Goal: Find specific page/section: Find specific page/section

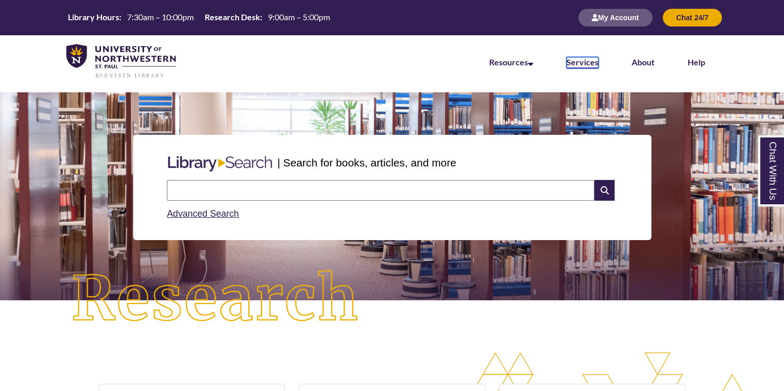
click at [585, 61] on link "Services" at bounding box center [582, 62] width 32 height 11
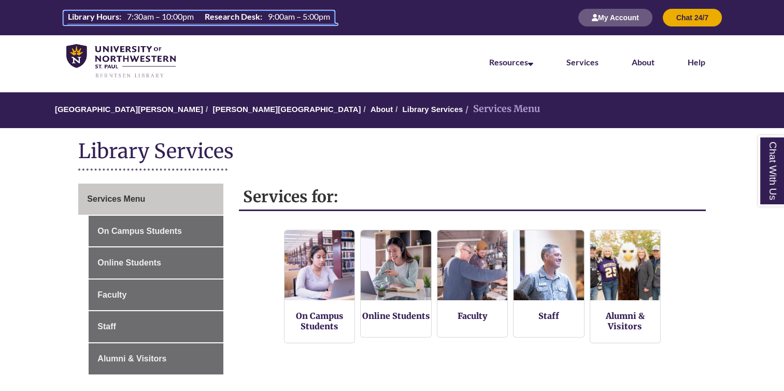
click at [142, 16] on span "7:30am – 10:00pm" at bounding box center [160, 16] width 67 height 10
